Goal: Task Accomplishment & Management: Use online tool/utility

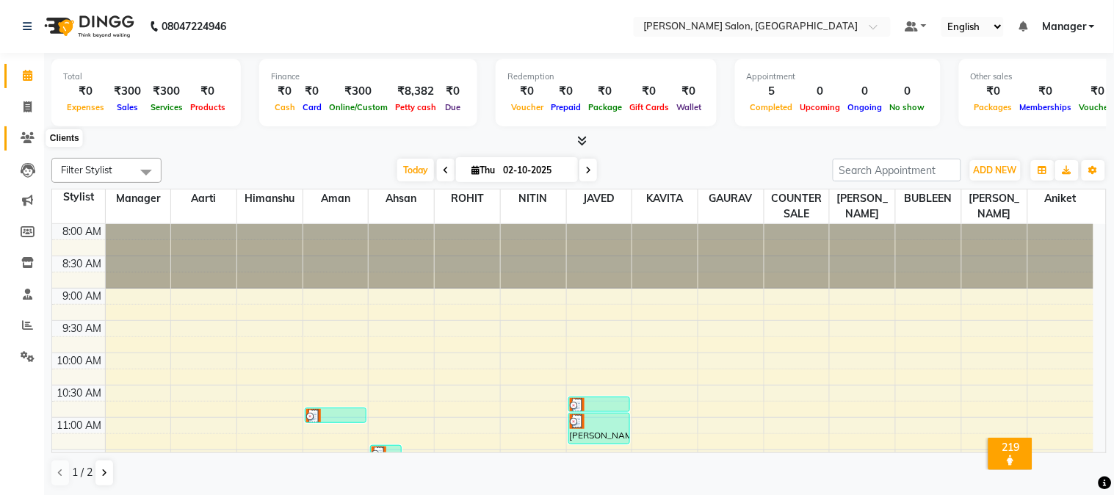
click at [25, 134] on icon at bounding box center [28, 137] width 14 height 11
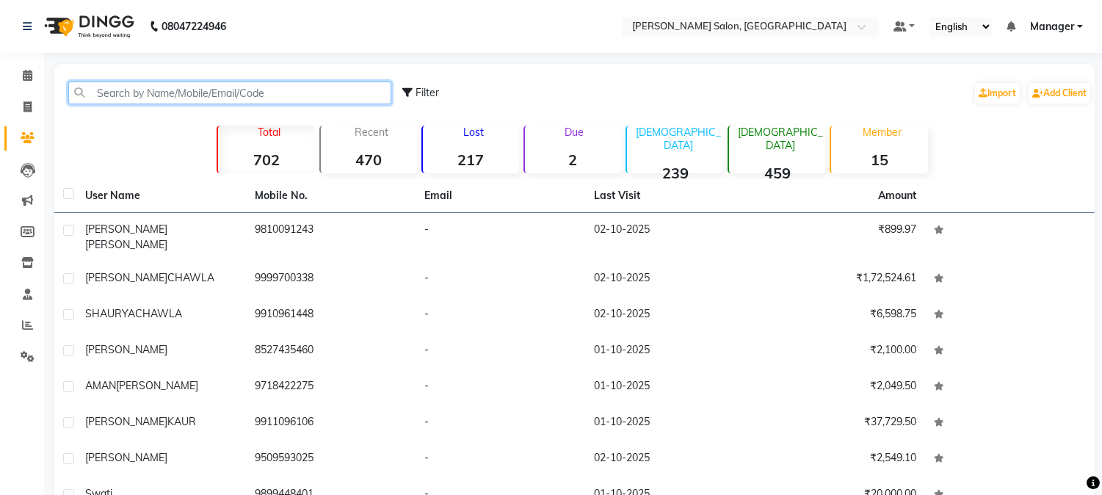
click at [194, 90] on input "text" at bounding box center [229, 92] width 323 height 23
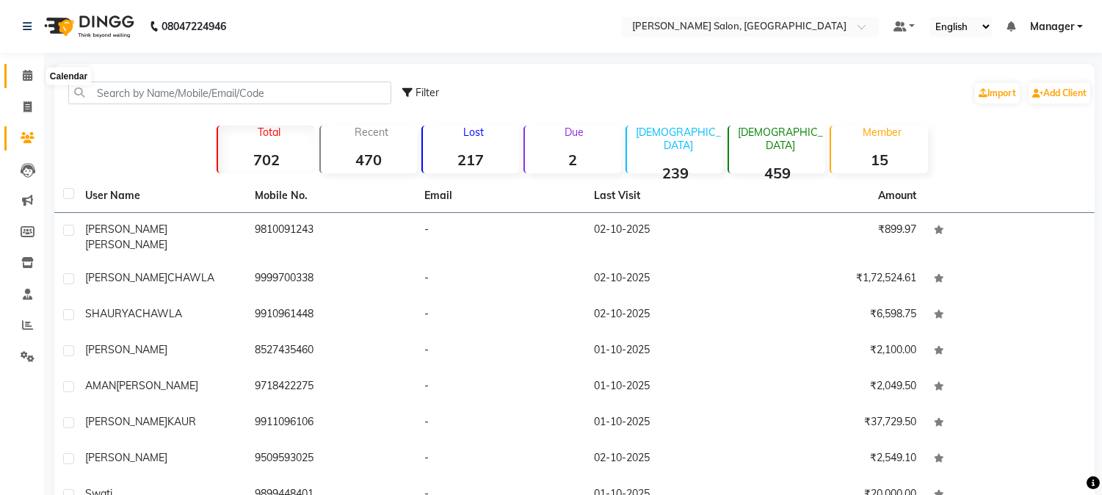
click at [25, 71] on icon at bounding box center [28, 75] width 10 height 11
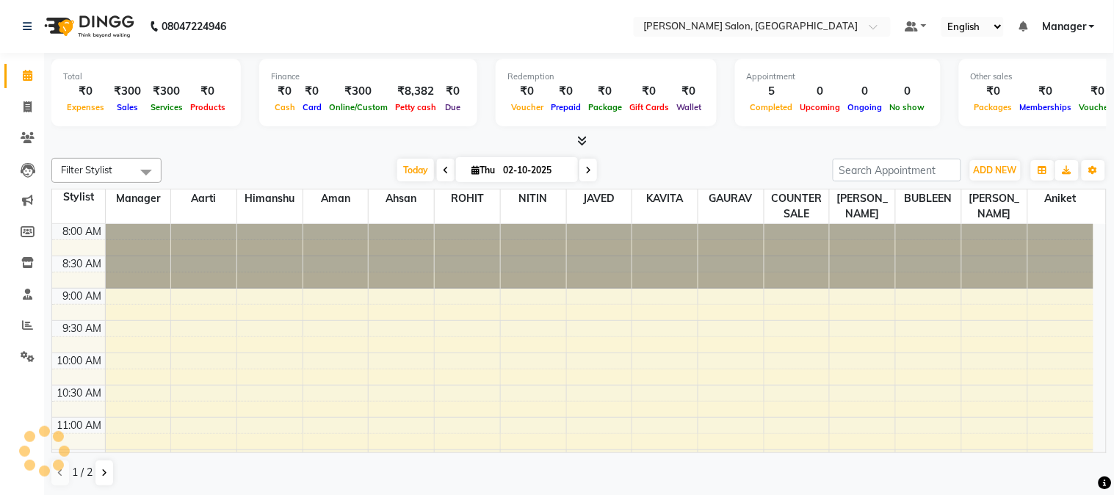
scroll to position [455, 0]
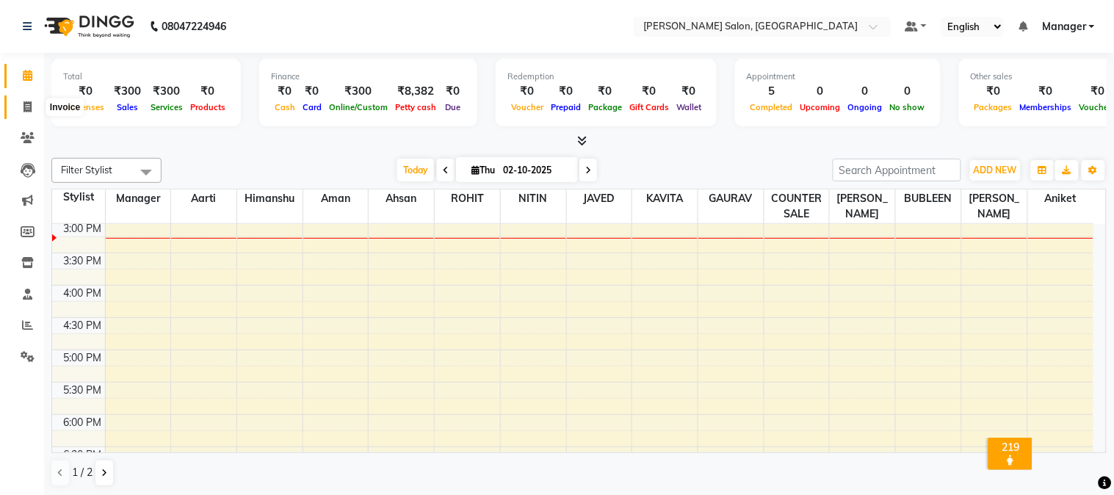
click at [23, 108] on icon at bounding box center [27, 106] width 8 height 11
select select "service"
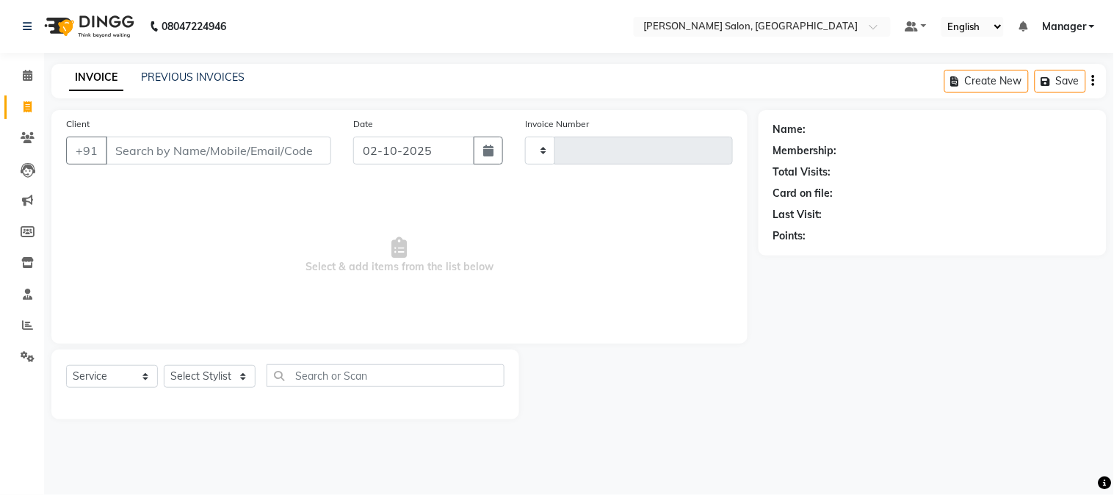
type input "2042"
select select "7672"
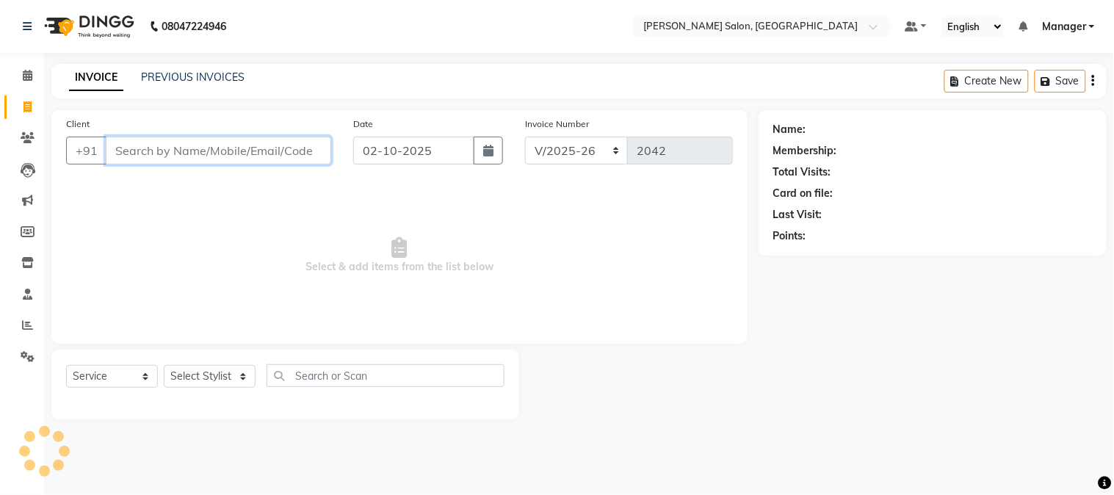
click at [182, 137] on input "Client" at bounding box center [218, 151] width 225 height 28
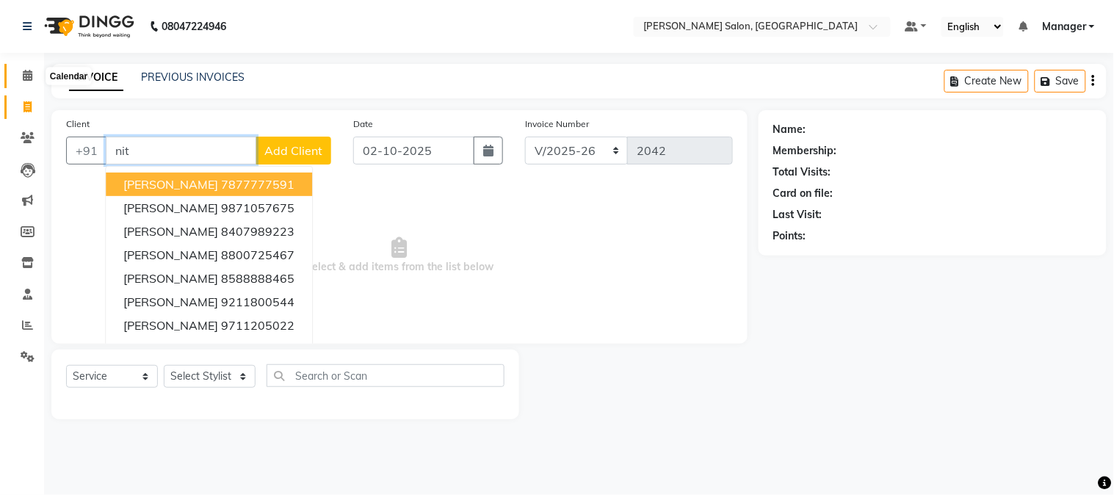
type input "nit"
click at [26, 76] on icon at bounding box center [28, 75] width 10 height 11
